Goal: Transaction & Acquisition: Purchase product/service

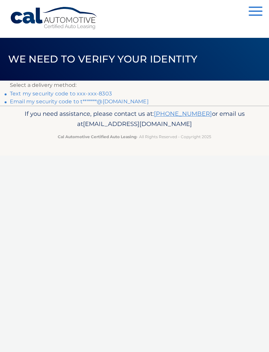
click at [102, 94] on link "Text my security code to xxx-xxx-8303" at bounding box center [61, 93] width 102 height 6
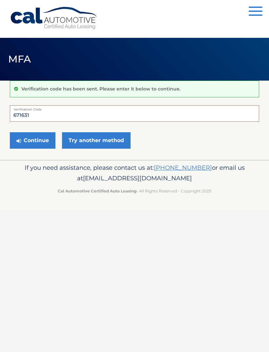
type input "671631"
click at [41, 138] on button "Continue" at bounding box center [33, 140] width 46 height 16
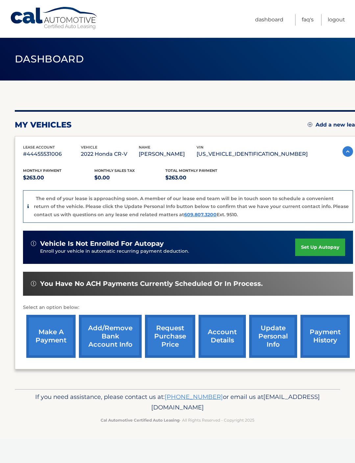
click at [253, 26] on nav "Menu Dashboard FAQ's Logout" at bounding box center [224, 19] width 241 height 38
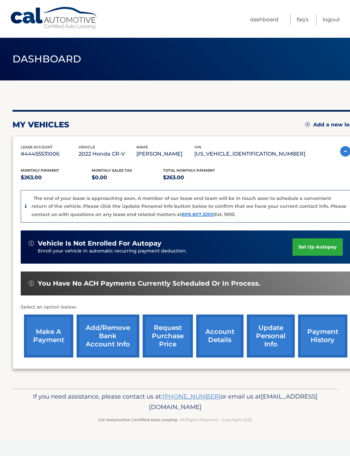
click at [171, 332] on link "request purchase price" at bounding box center [168, 336] width 50 height 43
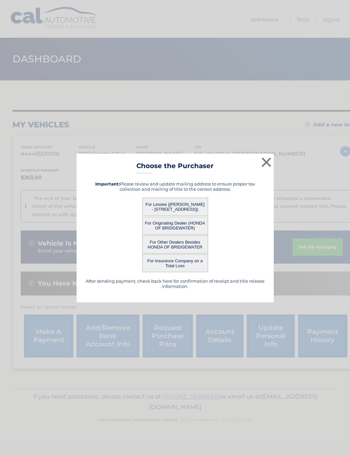
click at [196, 205] on button "For Lessee ([PERSON_NAME] - [STREET_ADDRESS])" at bounding box center [175, 207] width 66 height 18
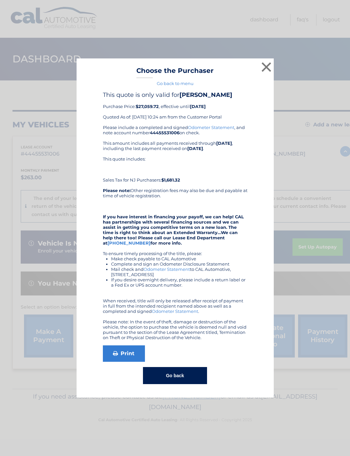
click at [237, 174] on div "This quote includes: Sales Tax for NJ Purchasers: $1,681.32" at bounding box center [175, 169] width 145 height 26
click at [261, 69] on button "×" at bounding box center [266, 66] width 13 height 13
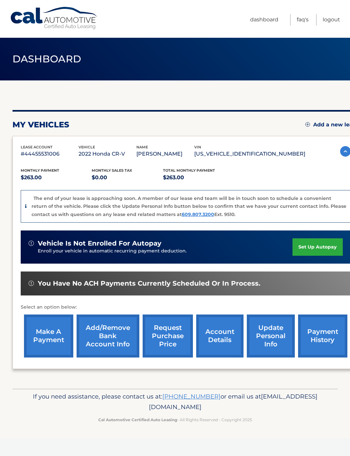
click at [176, 337] on link "request purchase price" at bounding box center [168, 336] width 50 height 43
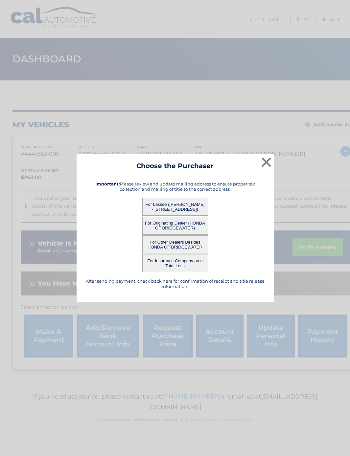
click at [186, 206] on button "For Lessee ([PERSON_NAME] - [STREET_ADDRESS])" at bounding box center [175, 207] width 66 height 18
click at [182, 209] on button "For Lessee ([PERSON_NAME] - [STREET_ADDRESS])" at bounding box center [175, 207] width 66 height 18
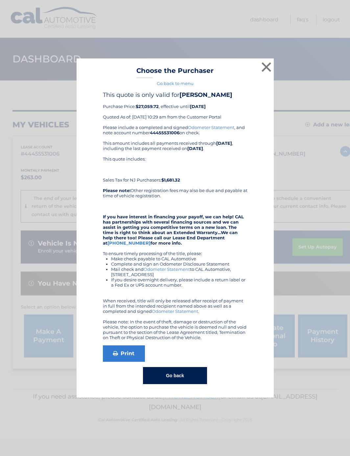
click at [263, 70] on button "×" at bounding box center [266, 66] width 13 height 13
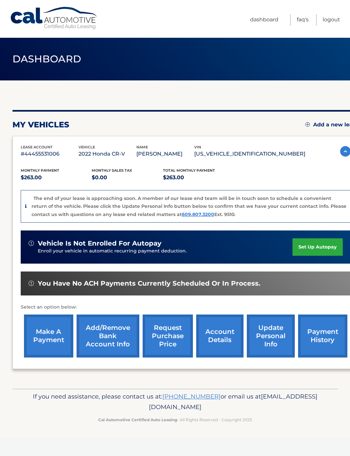
click at [217, 342] on link "account details" at bounding box center [219, 336] width 47 height 43
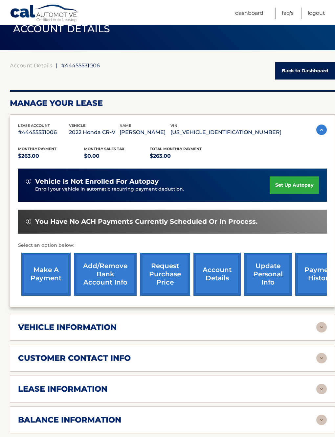
scroll to position [30, 0]
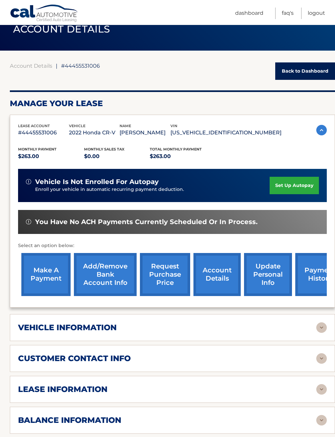
click at [319, 327] on img at bounding box center [321, 327] width 11 height 11
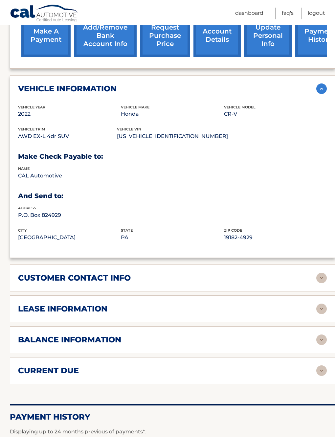
click at [316, 309] on img at bounding box center [321, 309] width 11 height 11
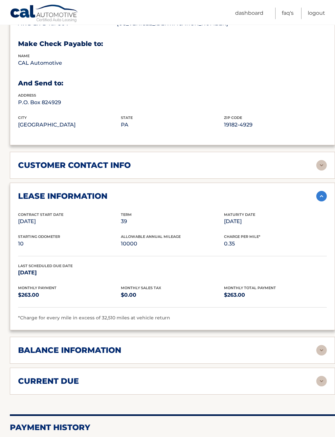
scroll to position [391, 0]
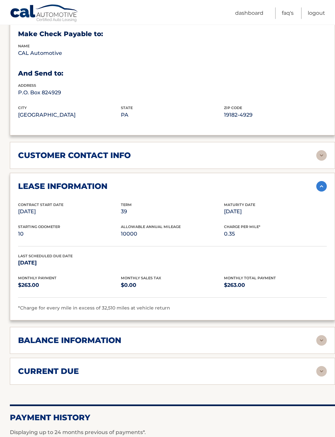
click at [326, 369] on img at bounding box center [321, 371] width 11 height 11
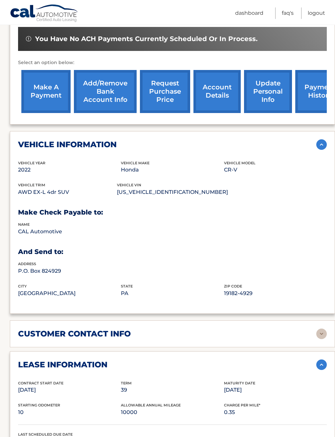
scroll to position [212, 0]
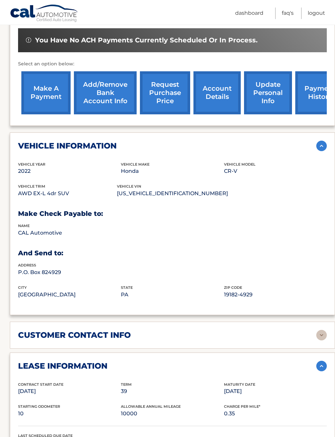
click at [160, 99] on link "request purchase price" at bounding box center [165, 92] width 50 height 43
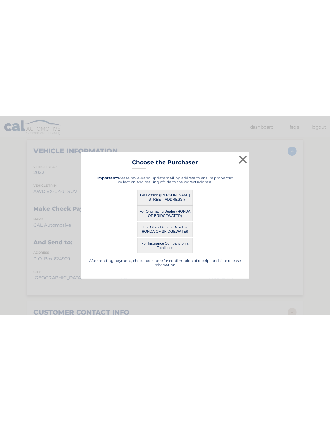
scroll to position [257, 0]
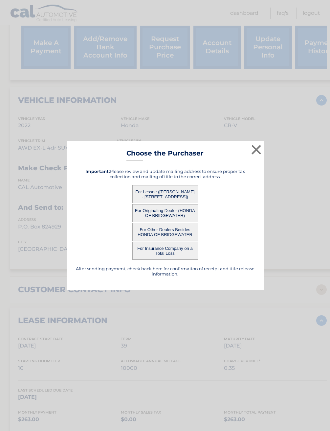
click at [180, 203] on button "For Lessee ([PERSON_NAME] - [STREET_ADDRESS])" at bounding box center [165, 194] width 66 height 18
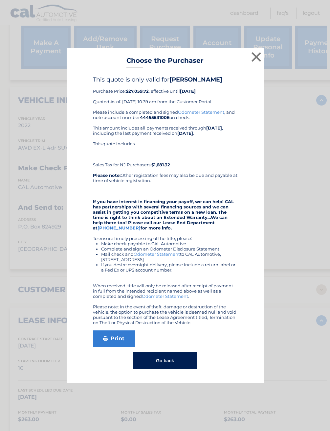
click at [262, 63] on button "×" at bounding box center [256, 56] width 13 height 13
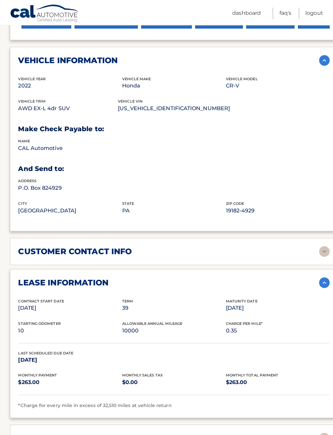
scroll to position [336, 0]
